Goal: Navigation & Orientation: Find specific page/section

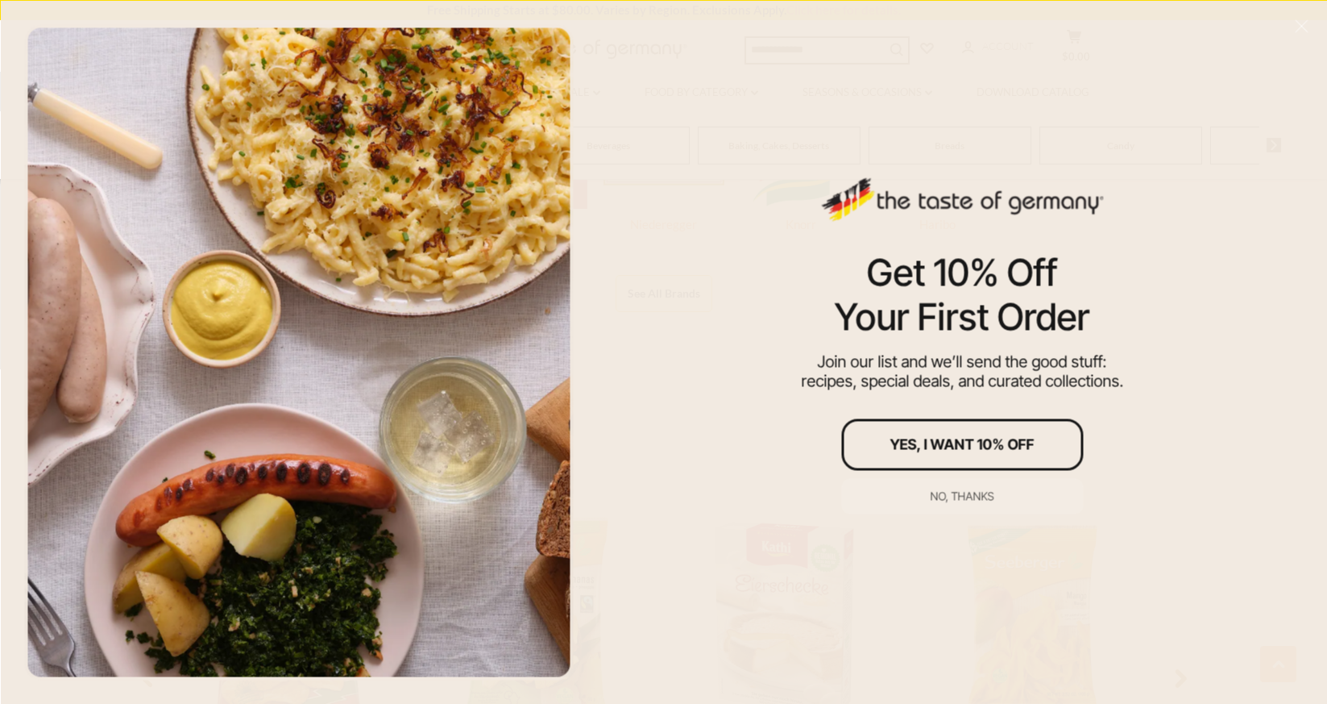
scroll to position [1081, 0]
click at [970, 500] on div "No, thanks" at bounding box center [963, 495] width 64 height 11
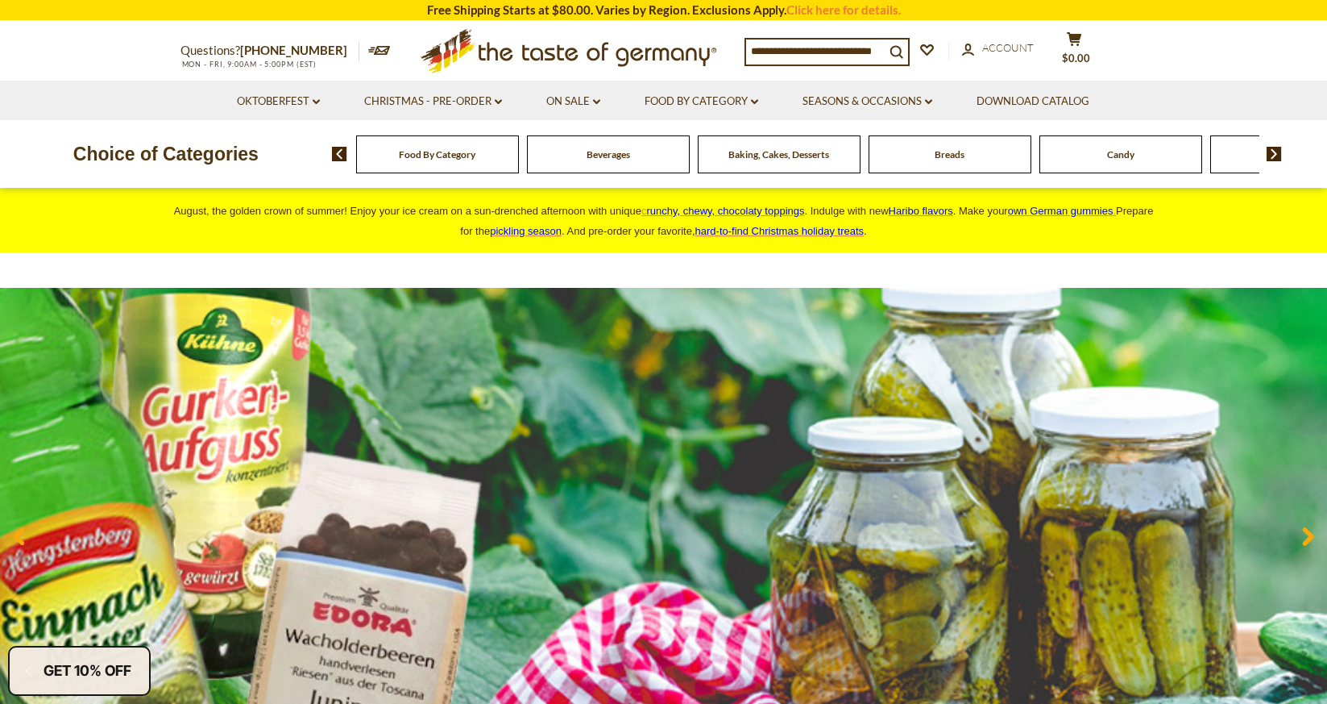
scroll to position [0, 0]
click at [466, 164] on div "Food By Category" at bounding box center [437, 154] width 163 height 38
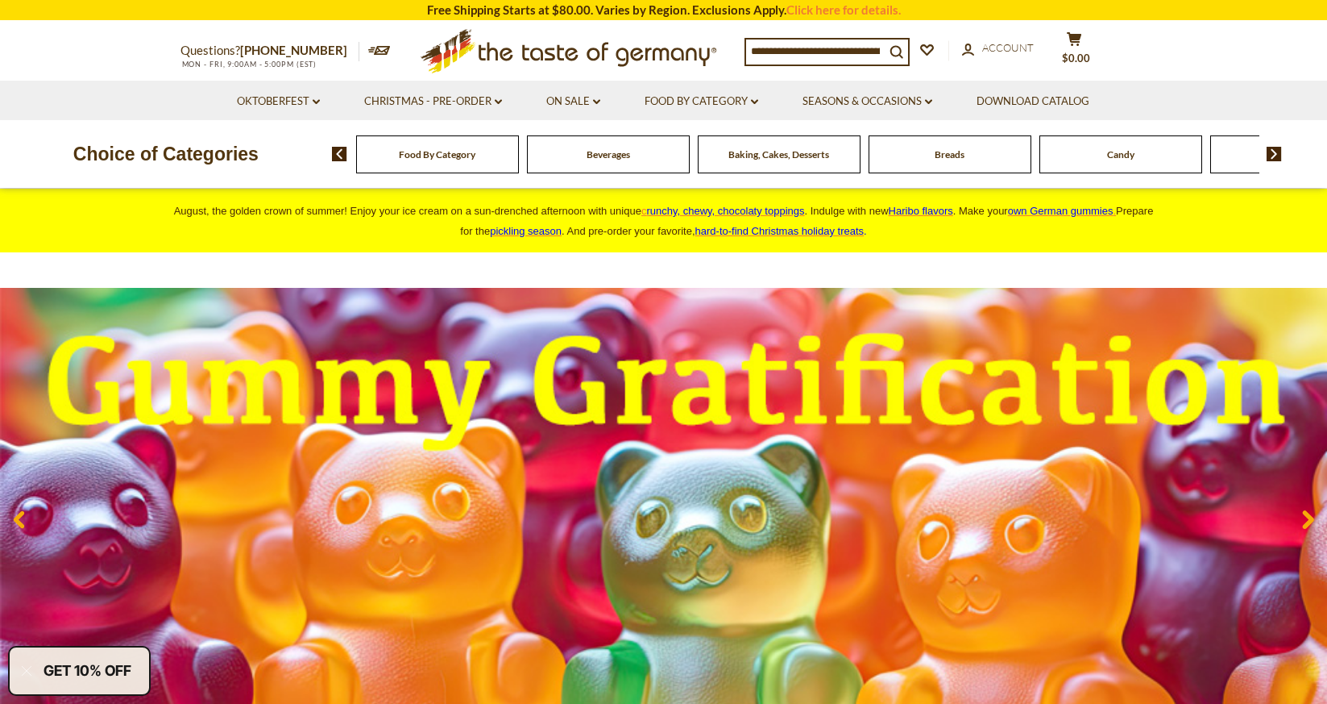
click at [445, 161] on div "Food By Category" at bounding box center [437, 154] width 163 height 38
click at [305, 104] on link "Oktoberfest dropdown_arrow" at bounding box center [278, 102] width 83 height 18
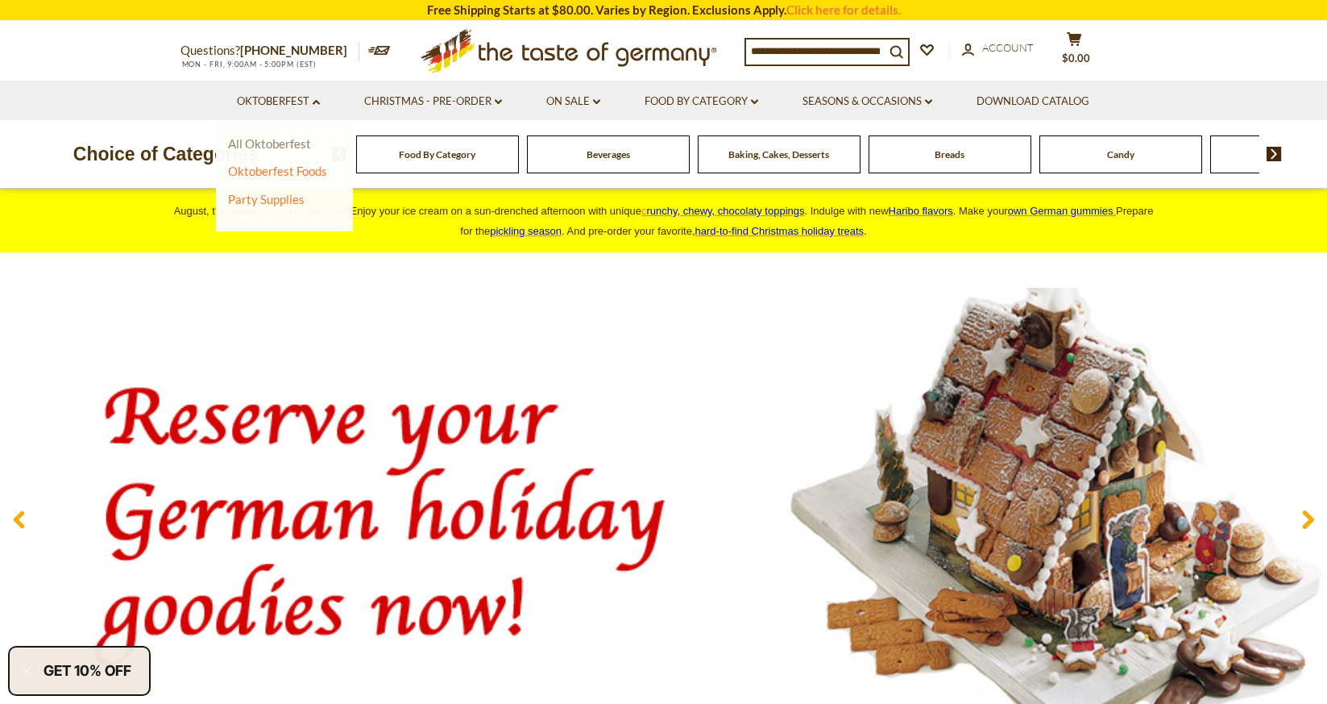
click at [280, 145] on link "All Oktoberfest" at bounding box center [269, 143] width 83 height 15
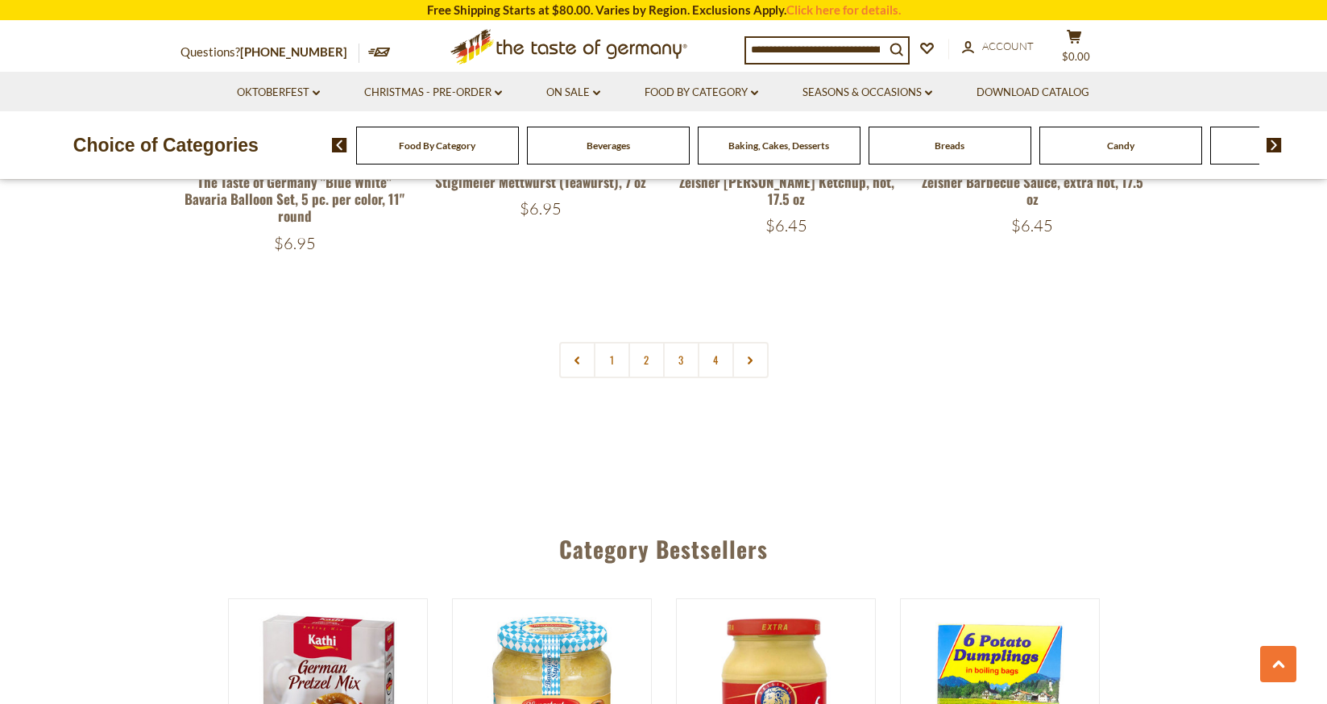
scroll to position [3967, 0]
click at [616, 341] on link "1" at bounding box center [612, 359] width 36 height 36
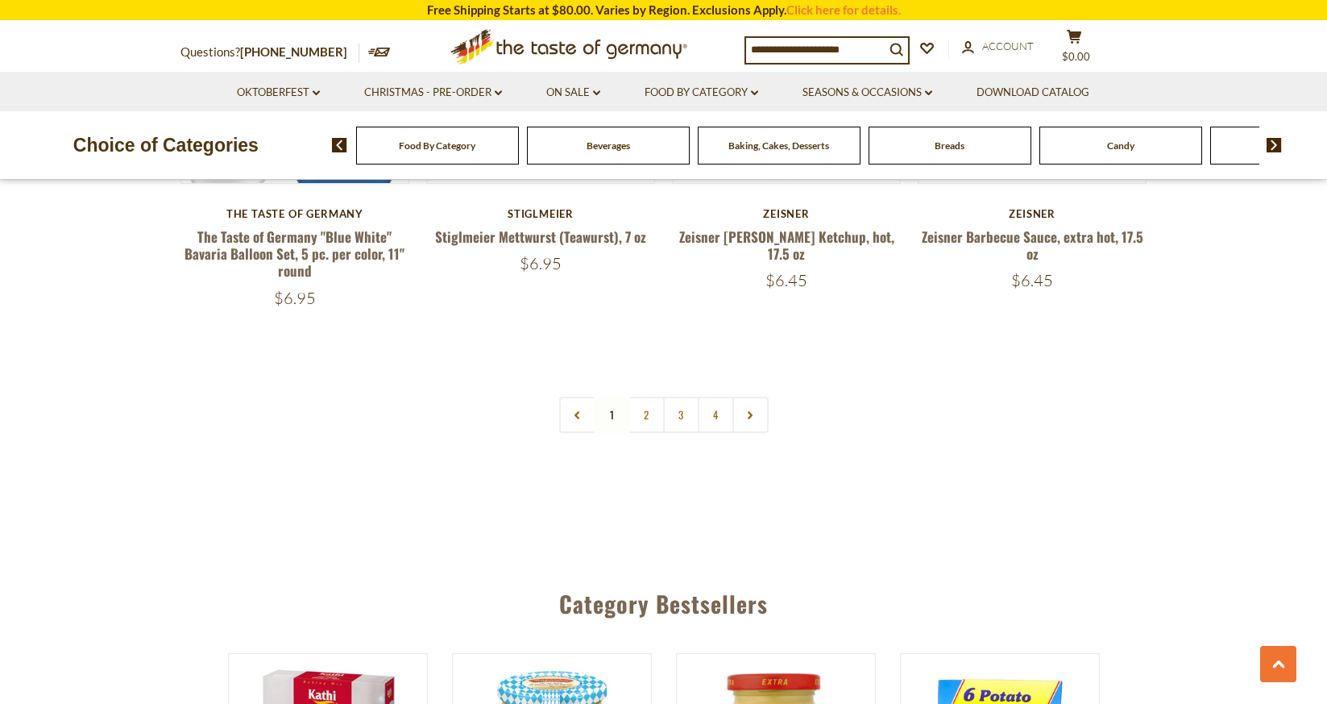
scroll to position [3898, 0]
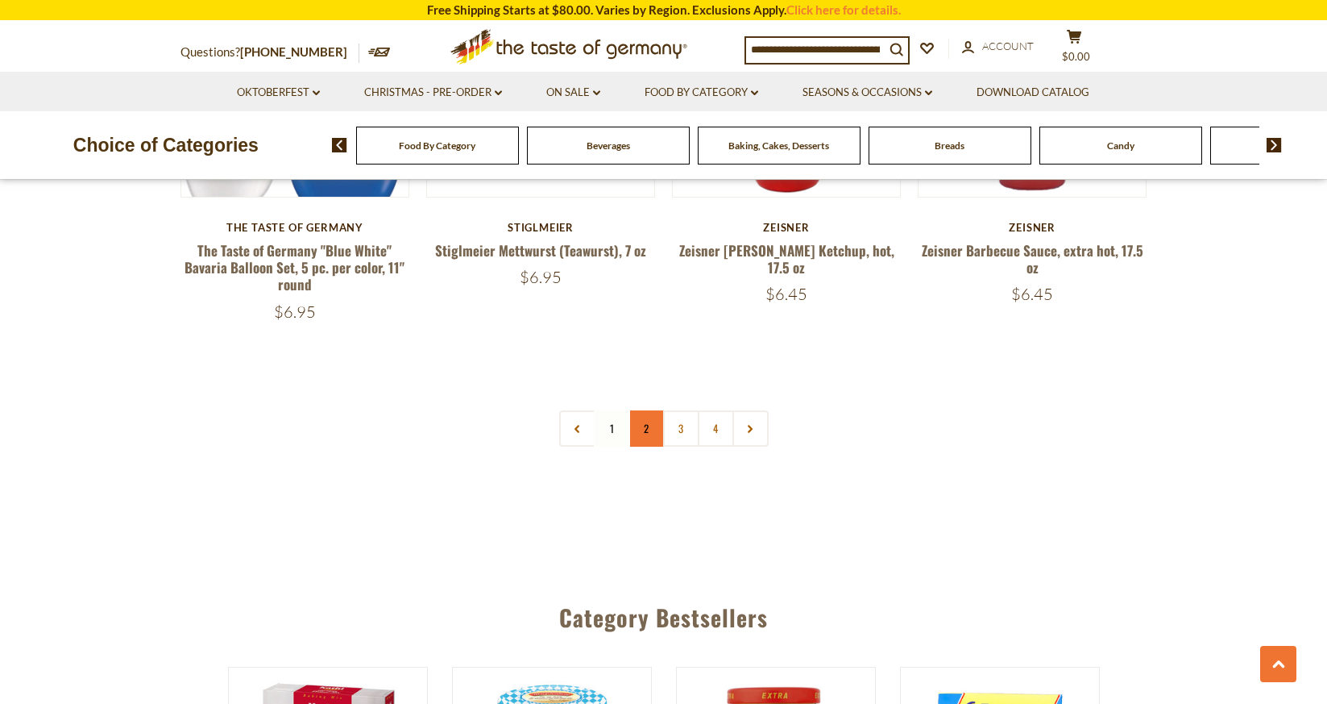
click at [649, 410] on link "2" at bounding box center [647, 428] width 36 height 36
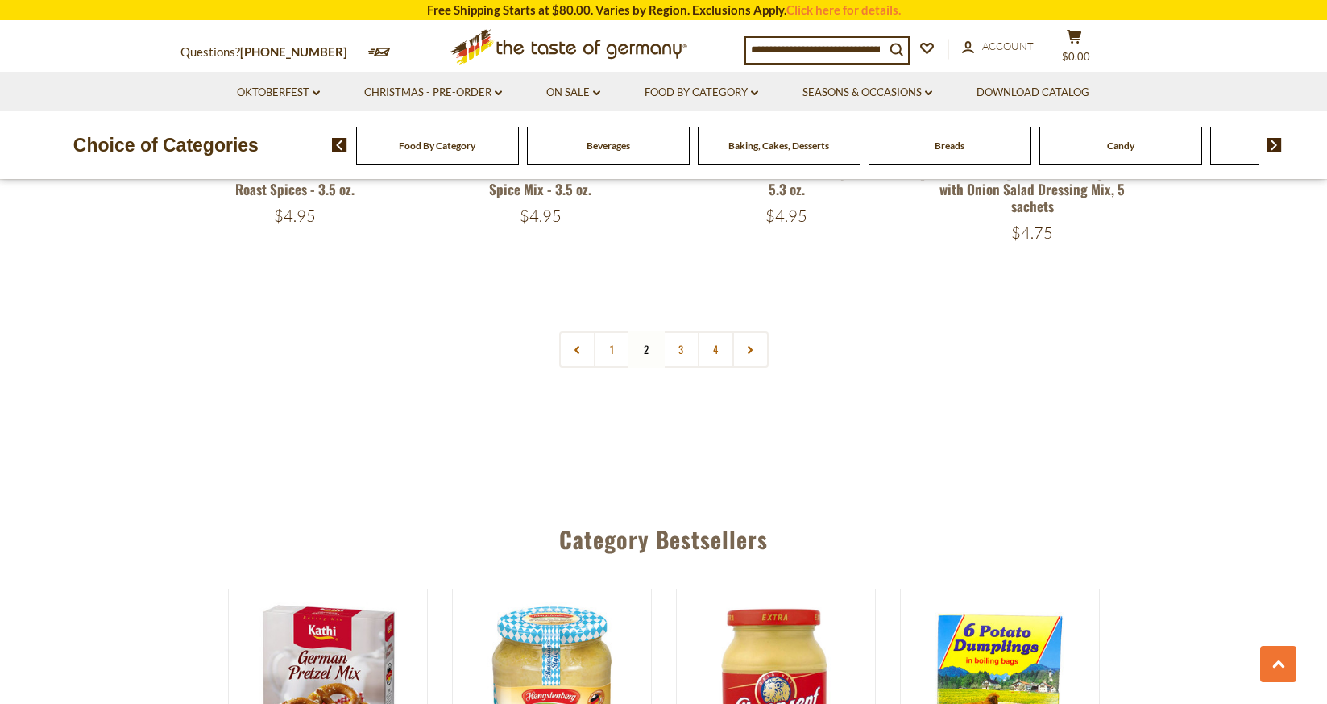
scroll to position [4013, 0]
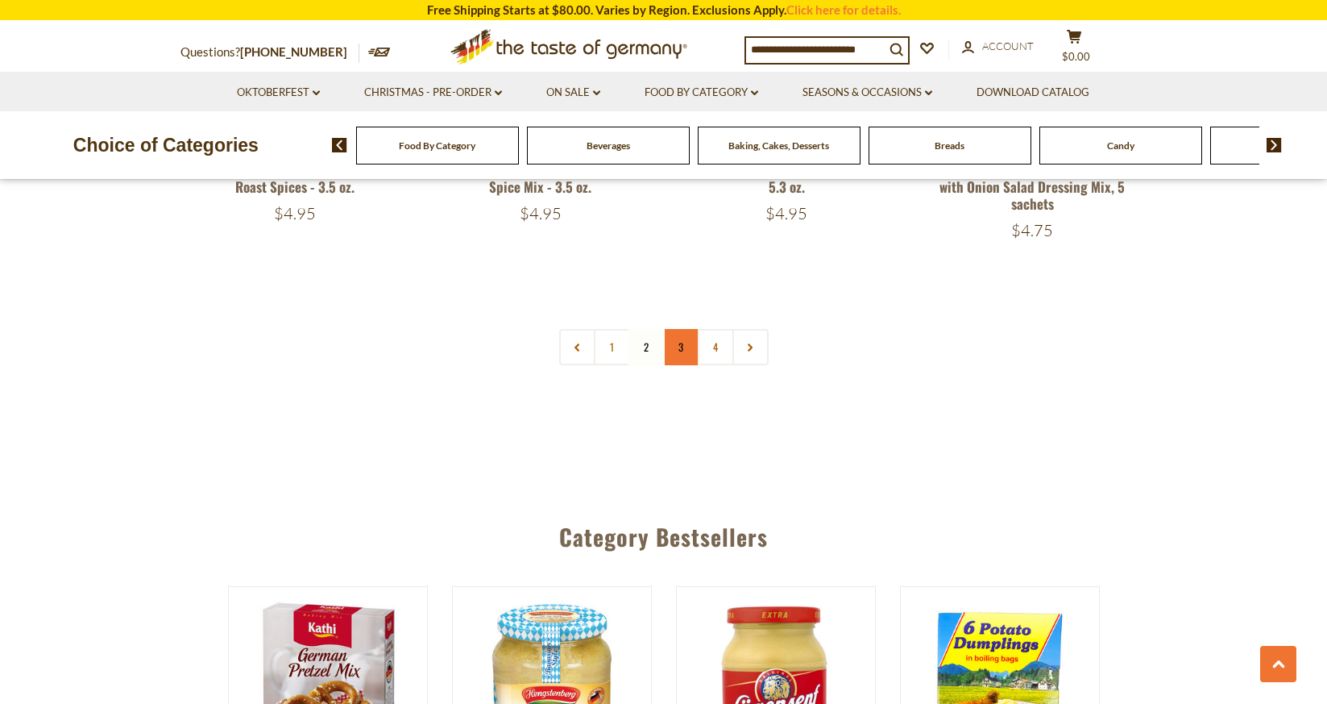
click at [685, 329] on link "3" at bounding box center [681, 347] width 36 height 36
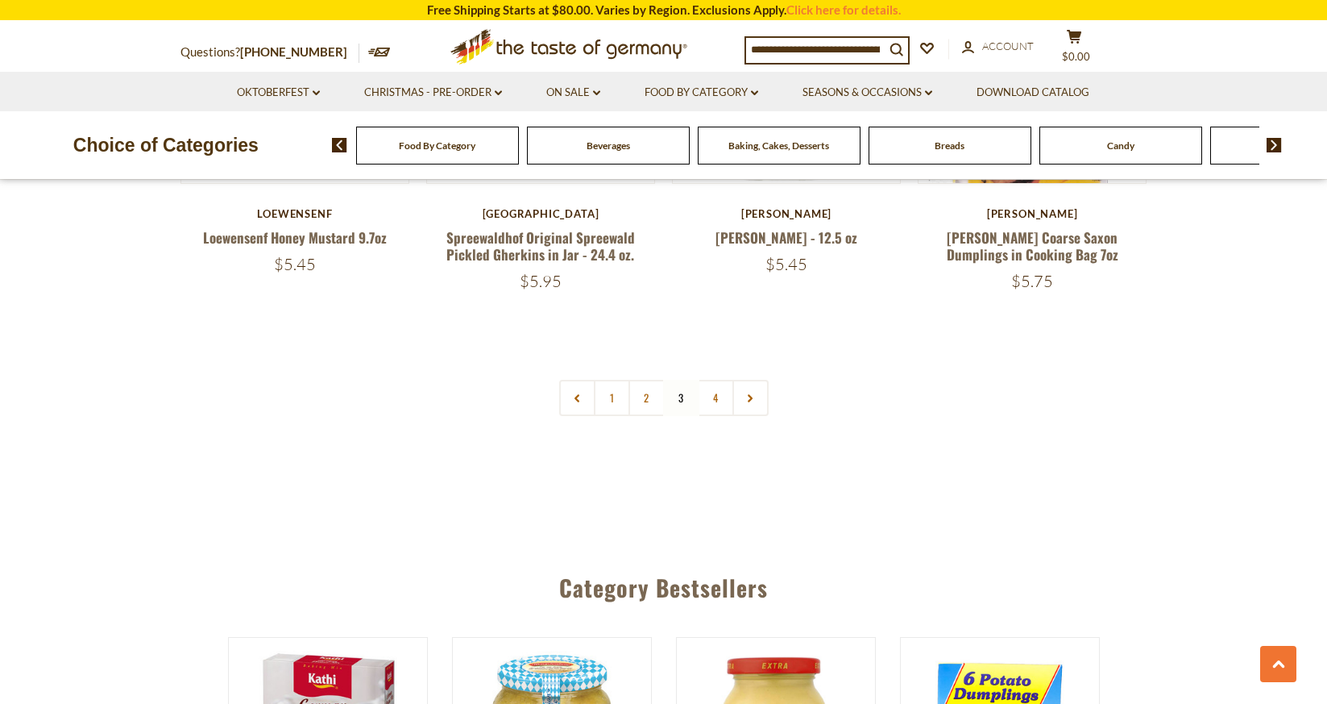
scroll to position [3905, 0]
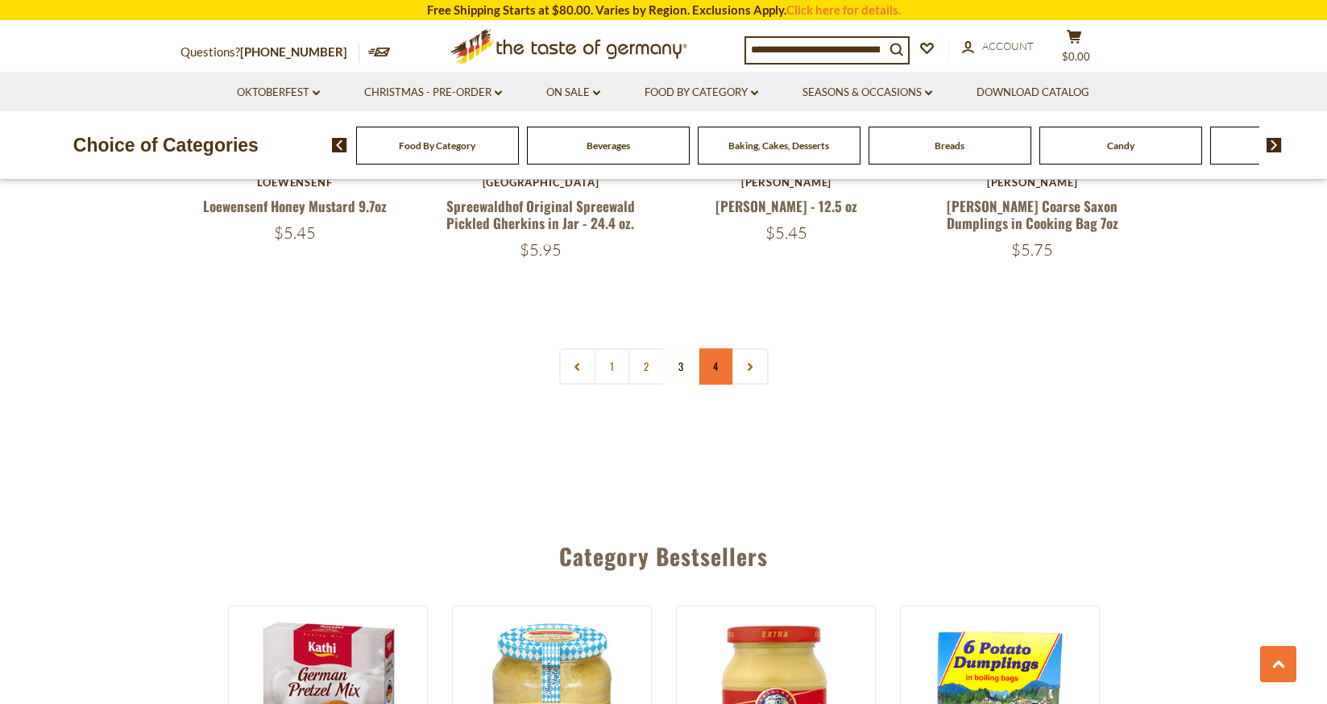
click at [715, 348] on link "4" at bounding box center [716, 366] width 36 height 36
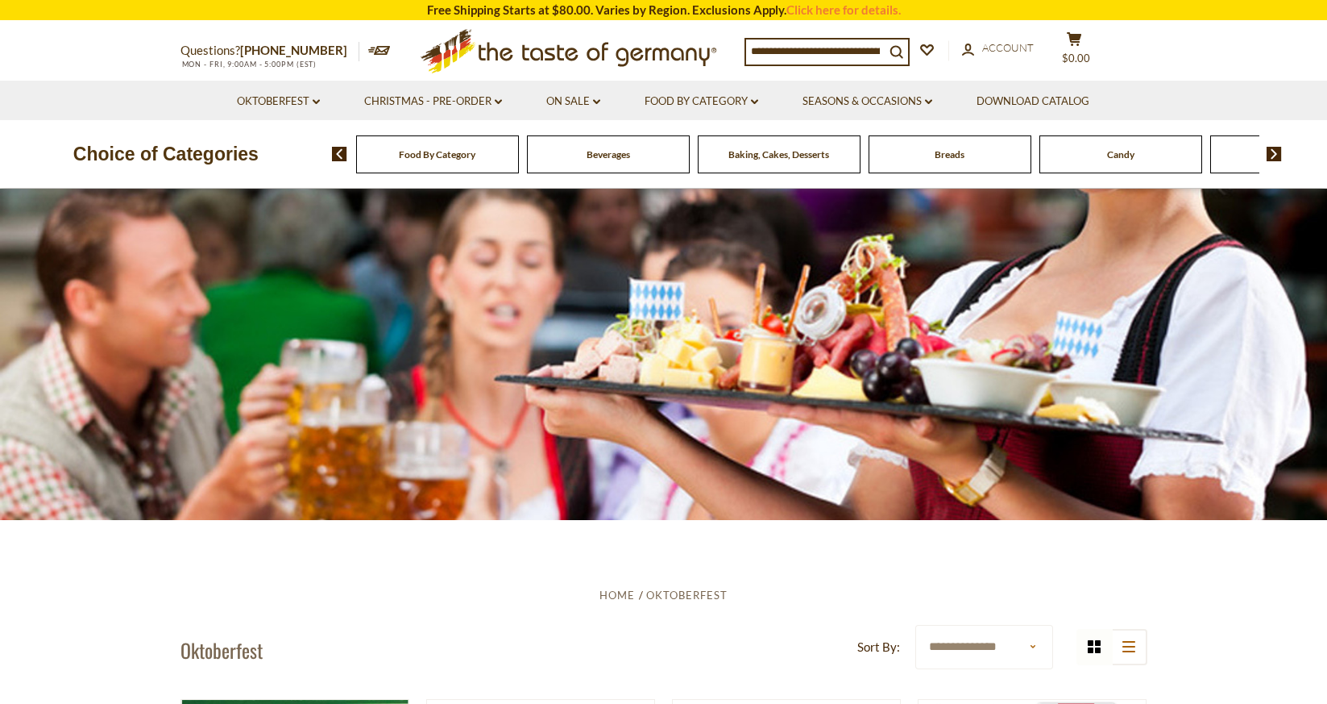
scroll to position [0, 0]
click at [479, 96] on link "Christmas - PRE-ORDER dropdown_arrow" at bounding box center [433, 102] width 138 height 18
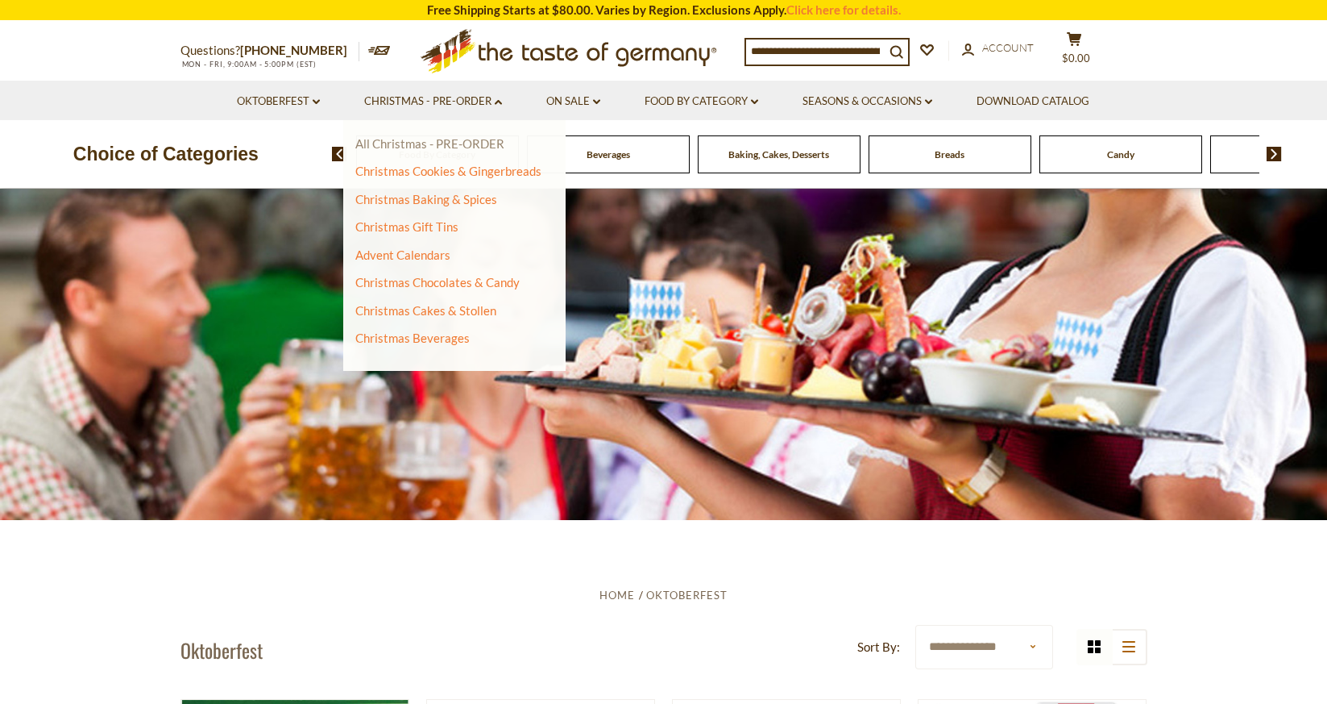
click at [475, 143] on link "All Christmas - PRE-ORDER" at bounding box center [429, 143] width 149 height 15
